Goal: Check status

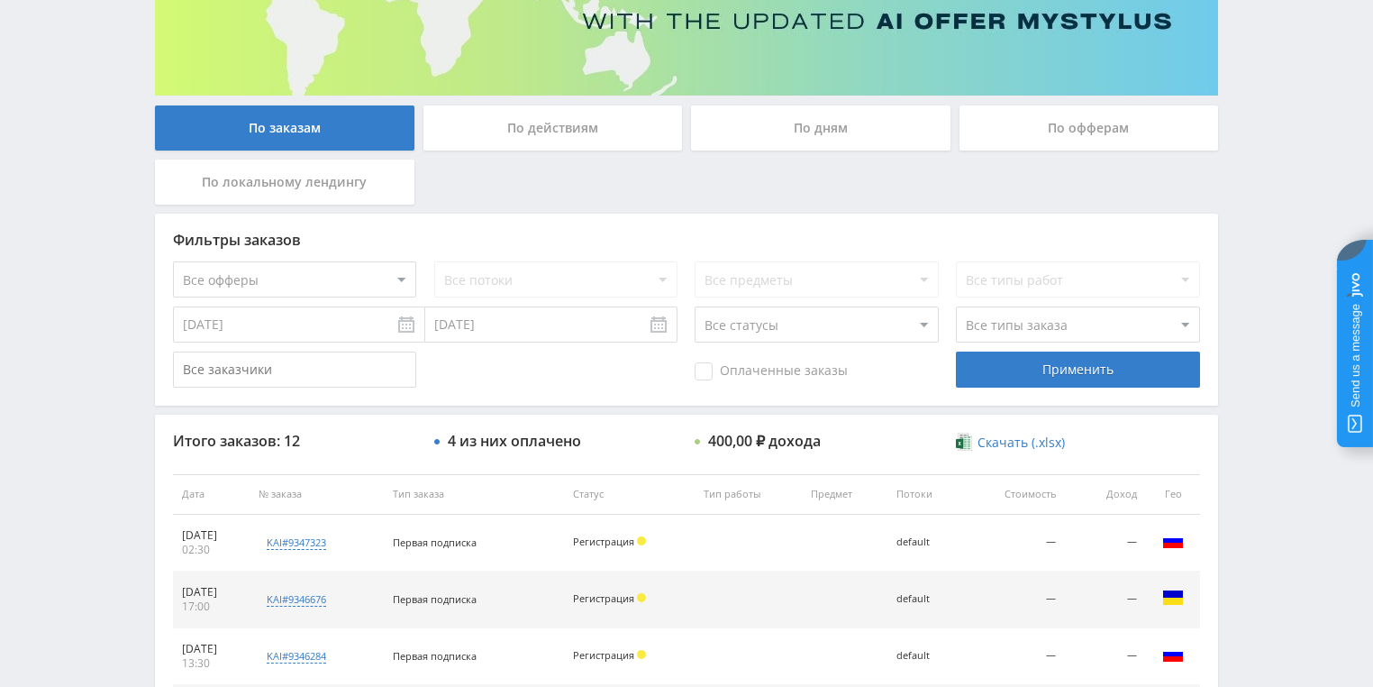
scroll to position [288, 0]
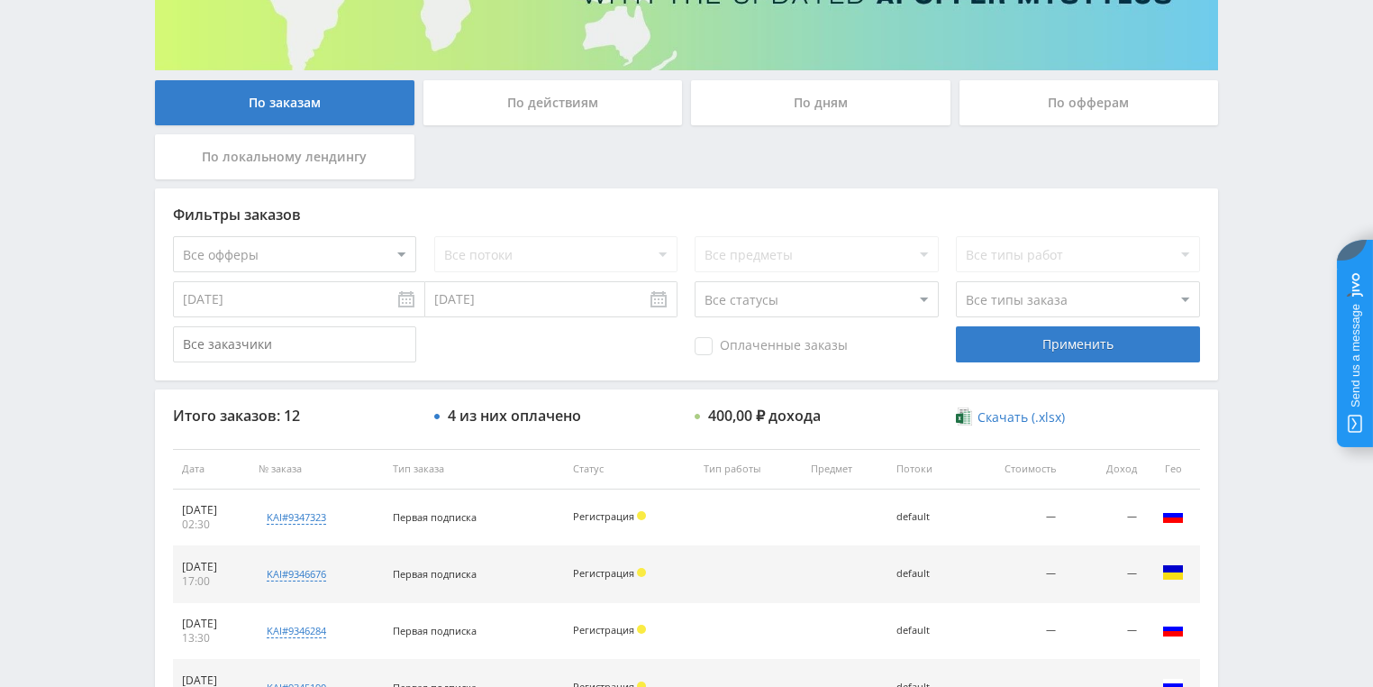
click at [534, 115] on div "По действиям" at bounding box center [554, 102] width 260 height 45
click at [0, 0] on input "По действиям" at bounding box center [0, 0] width 0 height 0
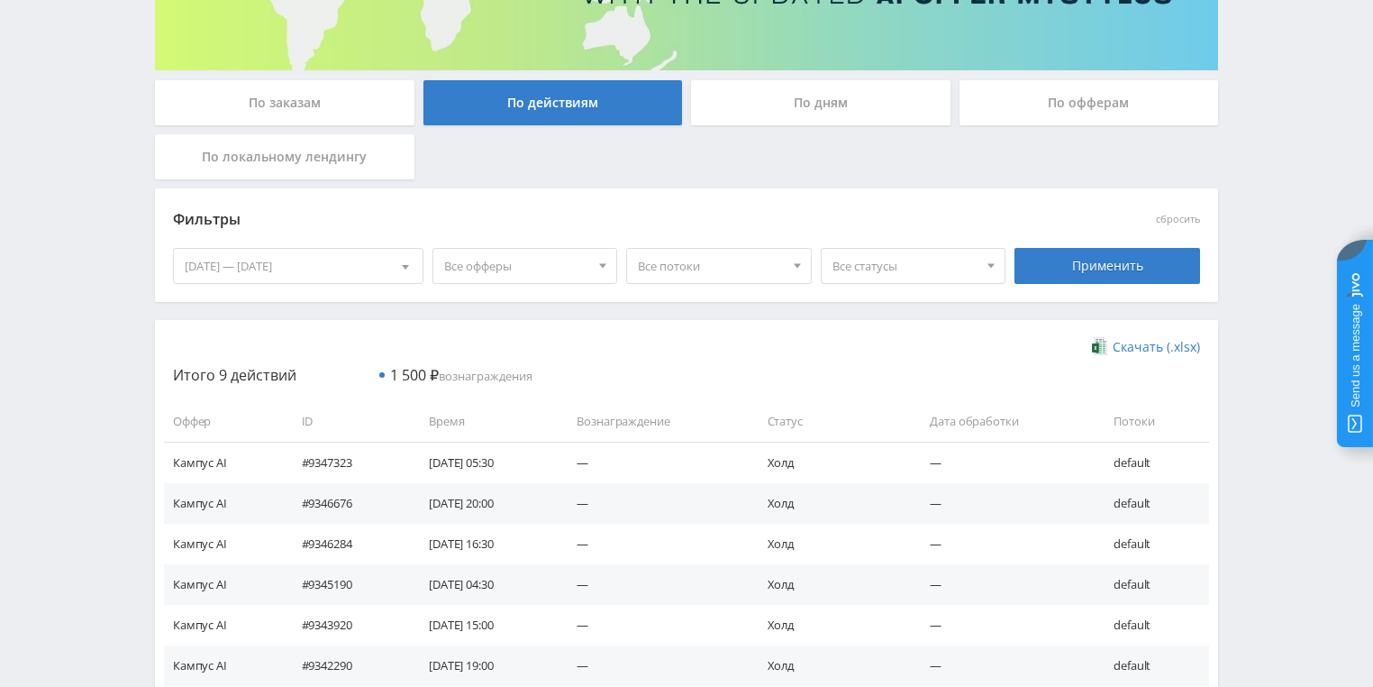
click at [793, 115] on div "По дням" at bounding box center [821, 102] width 260 height 45
click at [0, 0] on input "По дням" at bounding box center [0, 0] width 0 height 0
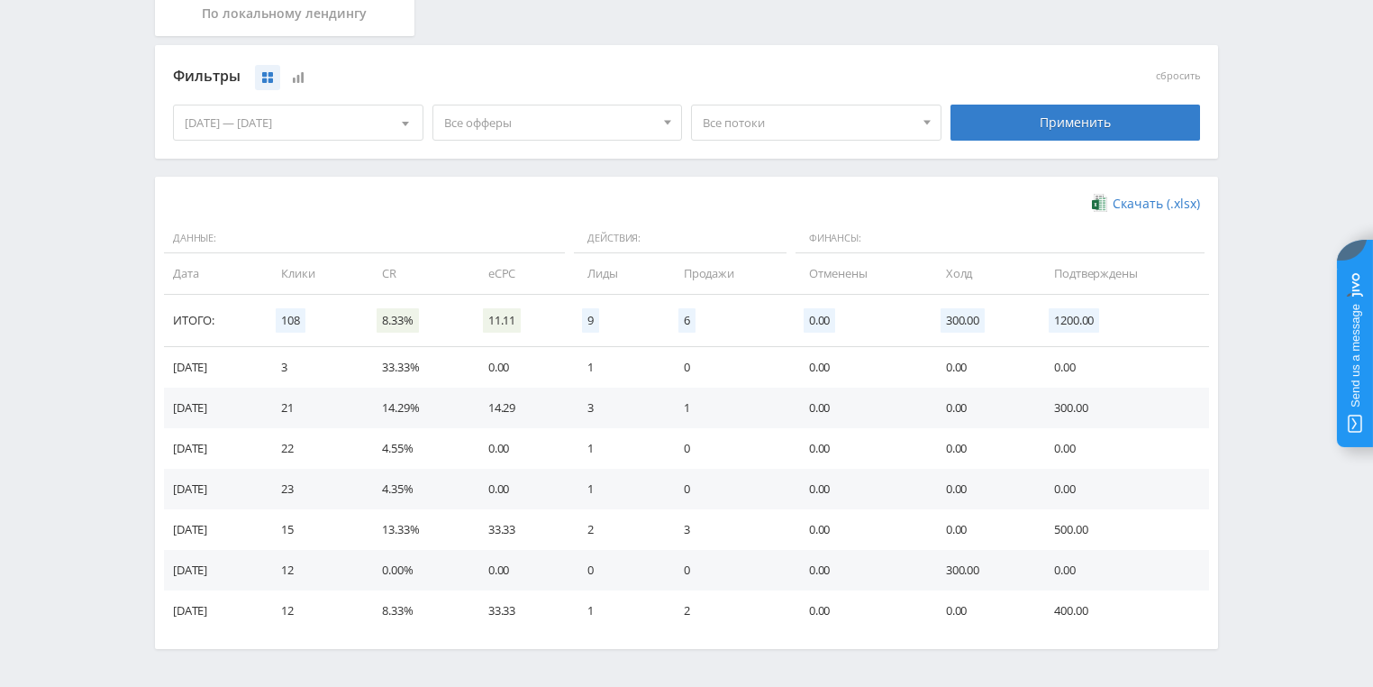
scroll to position [433, 0]
